Goal: Transaction & Acquisition: Purchase product/service

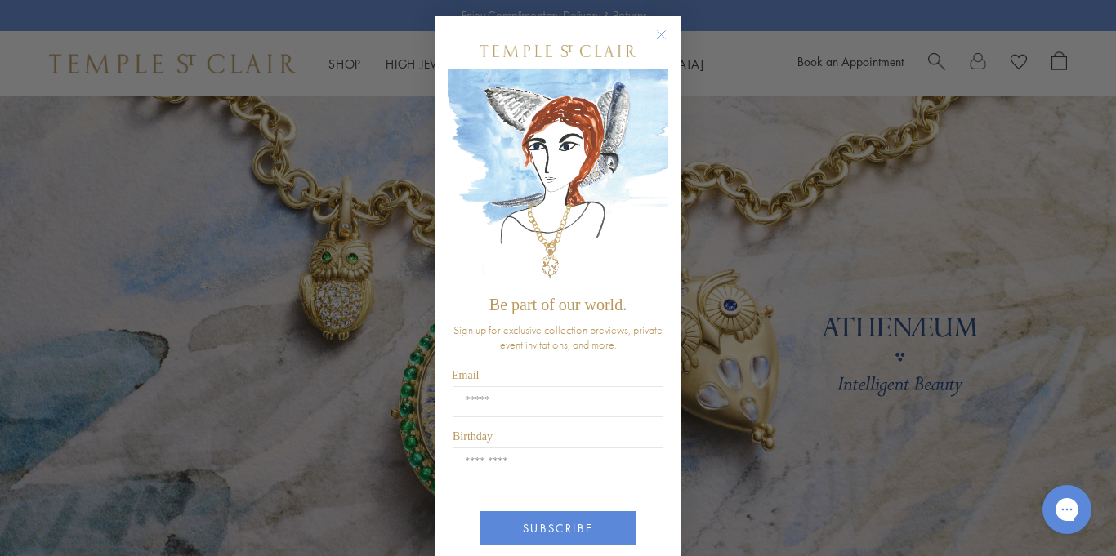
click at [657, 32] on circle "Close dialog" at bounding box center [662, 35] width 20 height 20
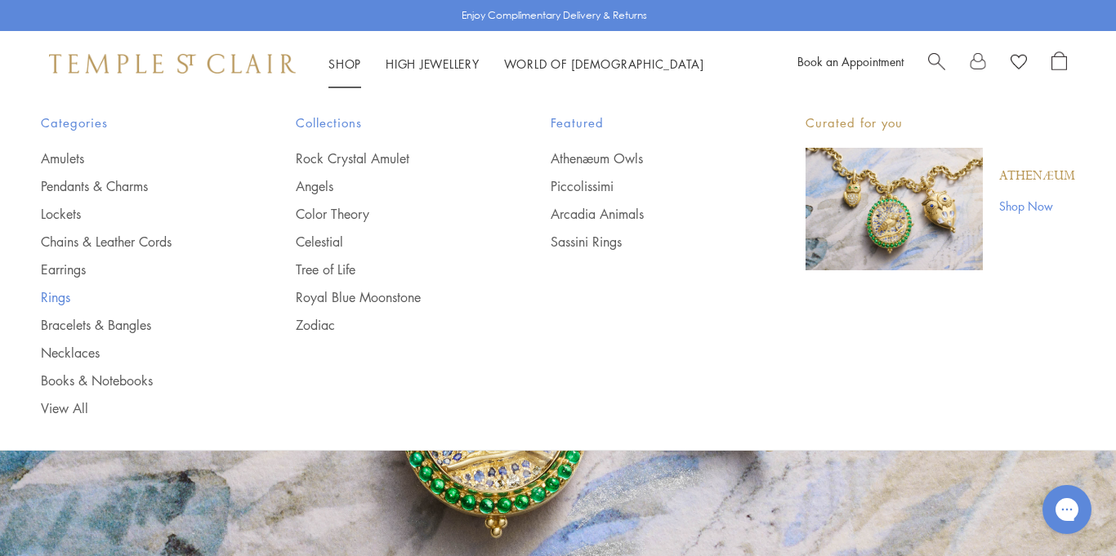
click at [65, 301] on link "Rings" at bounding box center [135, 297] width 189 height 18
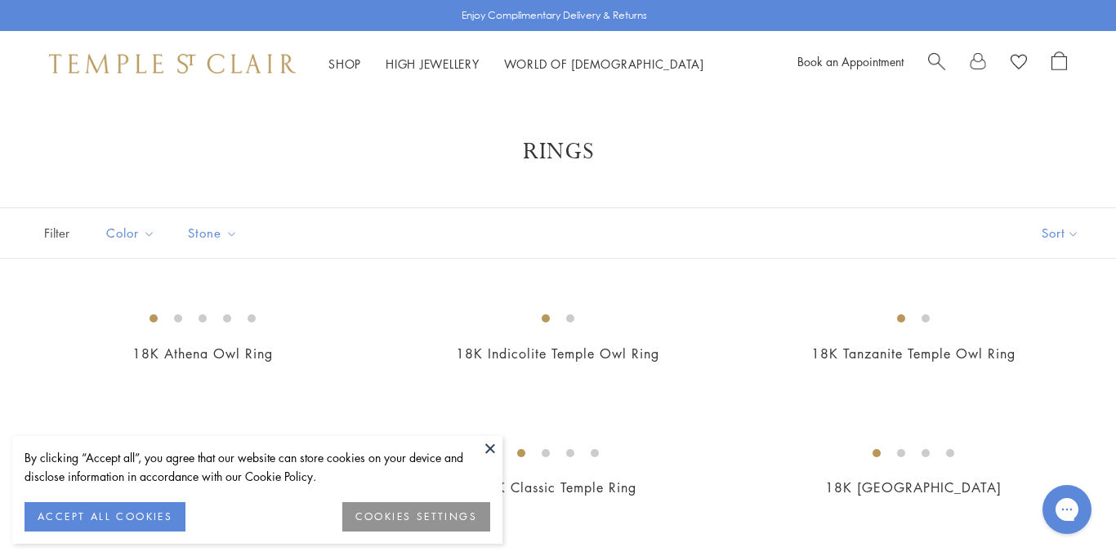
click at [488, 447] on button at bounding box center [490, 448] width 25 height 25
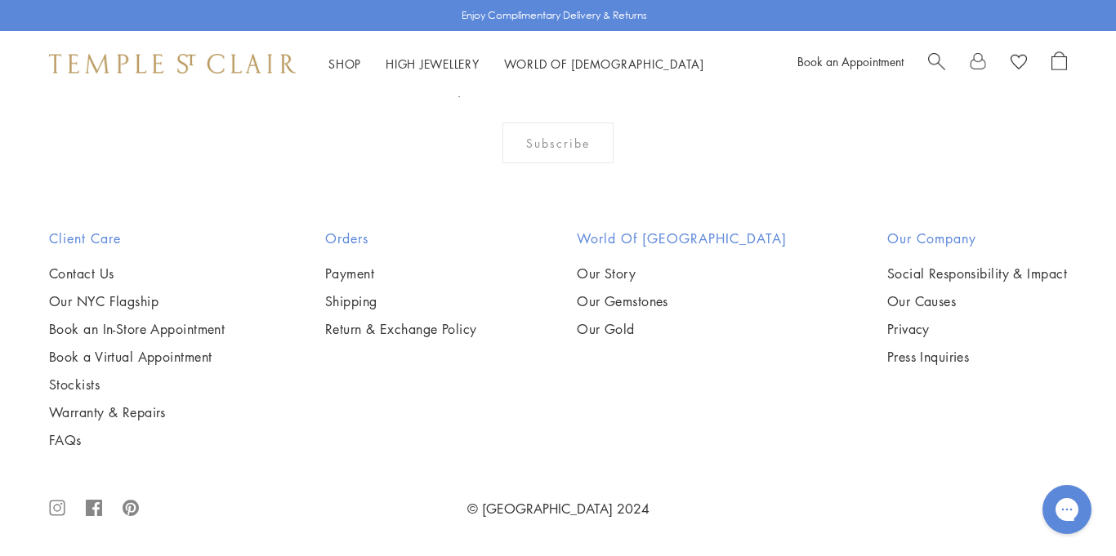
scroll to position [3722, 0]
